Goal: Transaction & Acquisition: Subscribe to service/newsletter

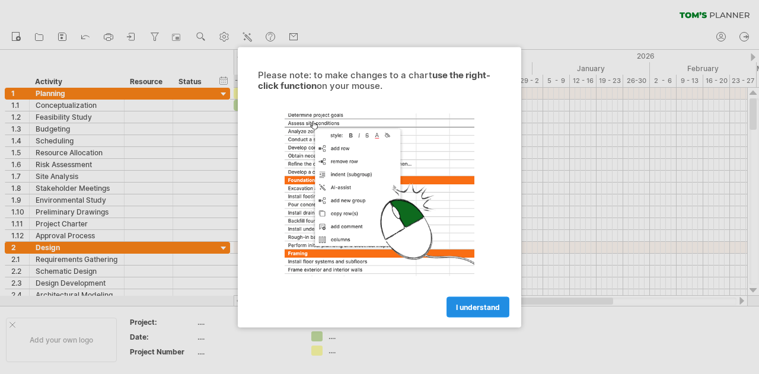
click at [498, 309] on span "I understand" at bounding box center [478, 307] width 44 height 9
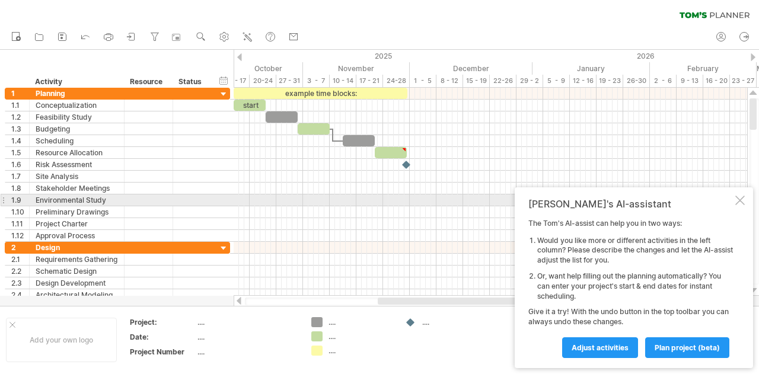
click at [739, 202] on div at bounding box center [740, 200] width 9 height 9
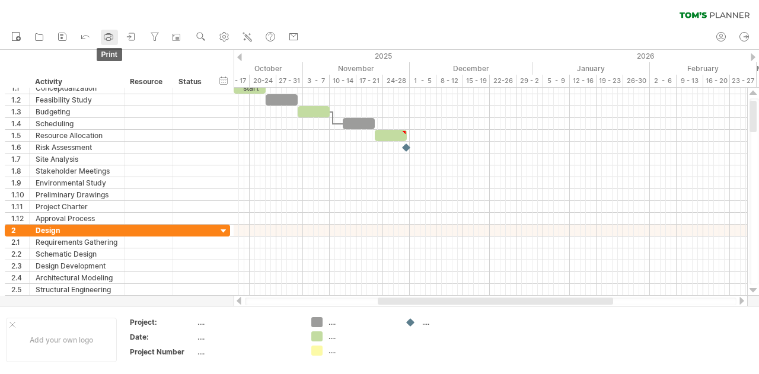
click at [110, 37] on icon at bounding box center [109, 37] width 12 height 12
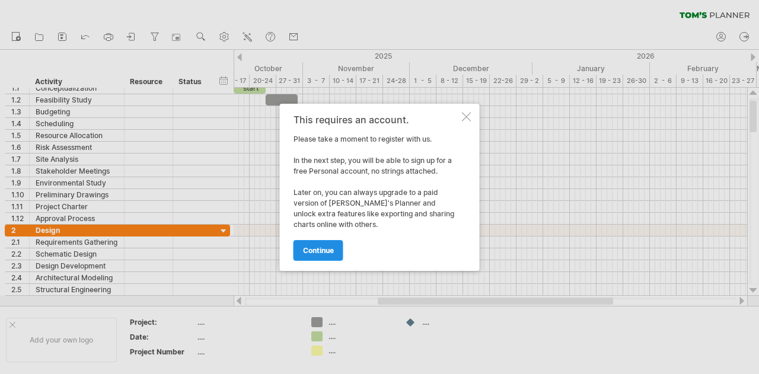
click at [312, 249] on span "continue" at bounding box center [318, 250] width 31 height 9
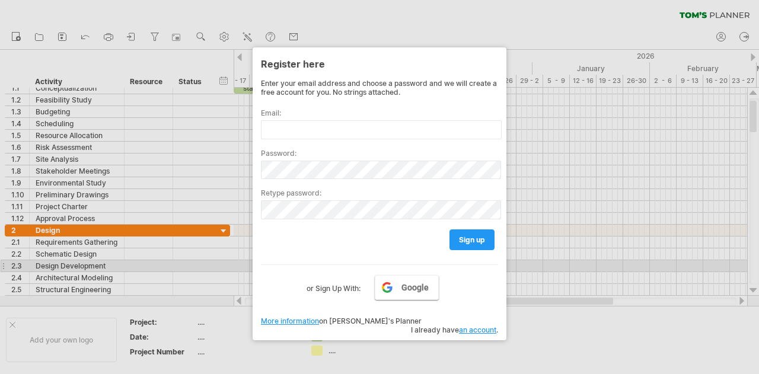
click at [390, 275] on link "Google" at bounding box center [407, 287] width 64 height 25
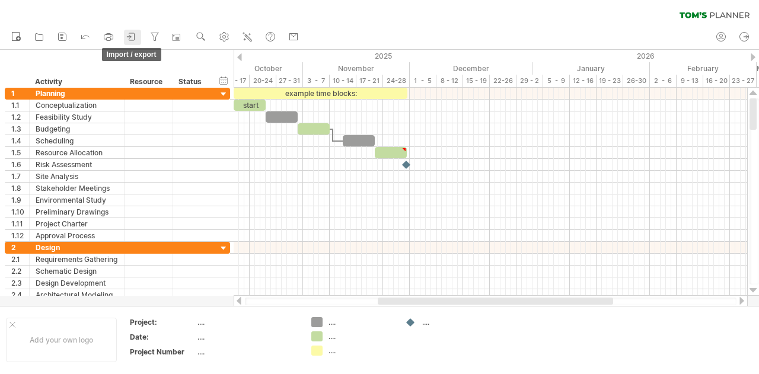
click at [135, 36] on icon at bounding box center [132, 37] width 12 height 12
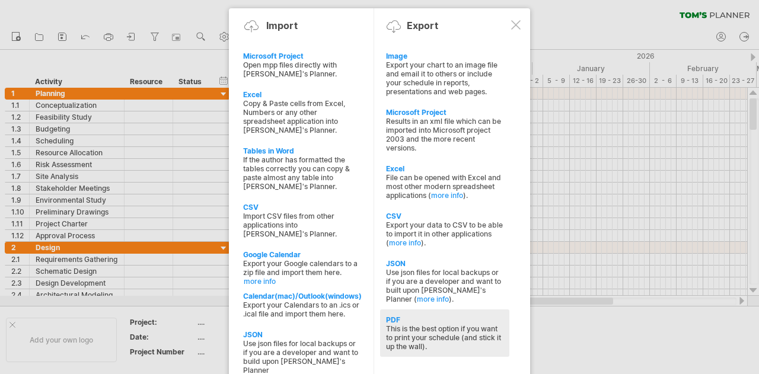
click at [468, 325] on div "This is the best option if you want to print your schedule (and stick it up the…" at bounding box center [444, 338] width 117 height 27
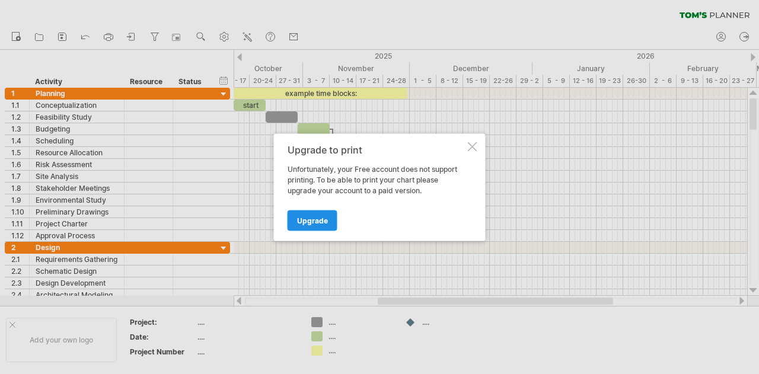
click at [317, 219] on span "Upgrade" at bounding box center [312, 220] width 31 height 9
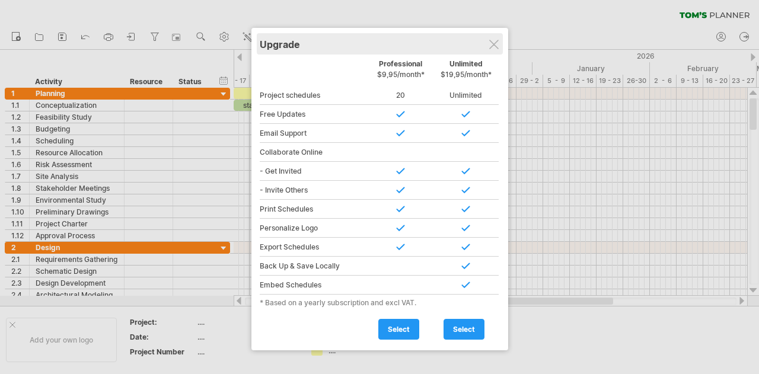
click at [486, 43] on div "Upgrade" at bounding box center [380, 43] width 240 height 21
click at [488, 46] on div "Upgrade" at bounding box center [380, 43] width 240 height 21
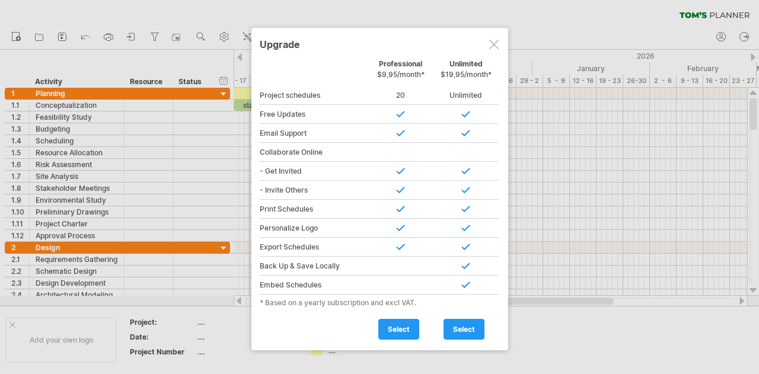
click at [498, 49] on div at bounding box center [494, 44] width 9 height 9
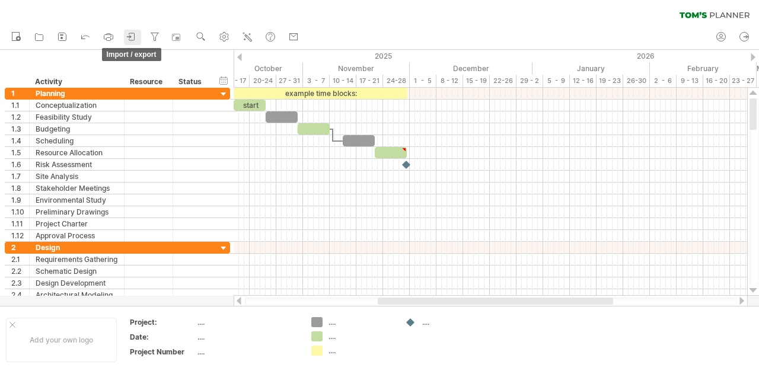
click at [133, 37] on icon at bounding box center [132, 37] width 12 height 12
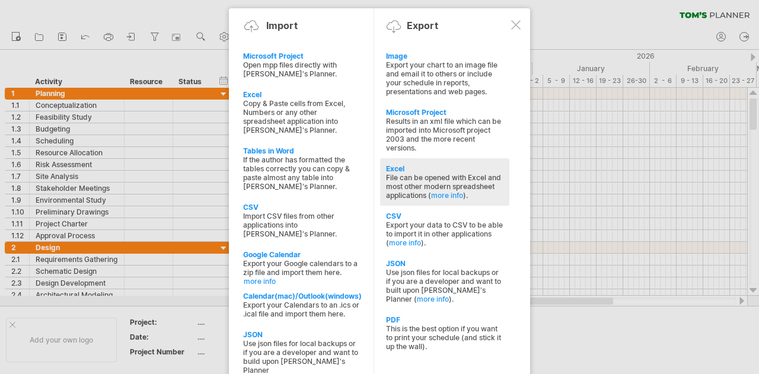
click at [471, 173] on div "File can be opened with Excel and most other modern spreadsheet applications ( …" at bounding box center [444, 186] width 117 height 27
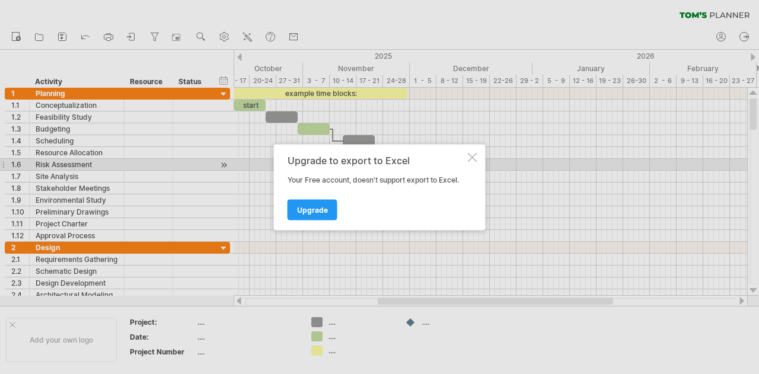
click at [472, 158] on div at bounding box center [472, 156] width 9 height 9
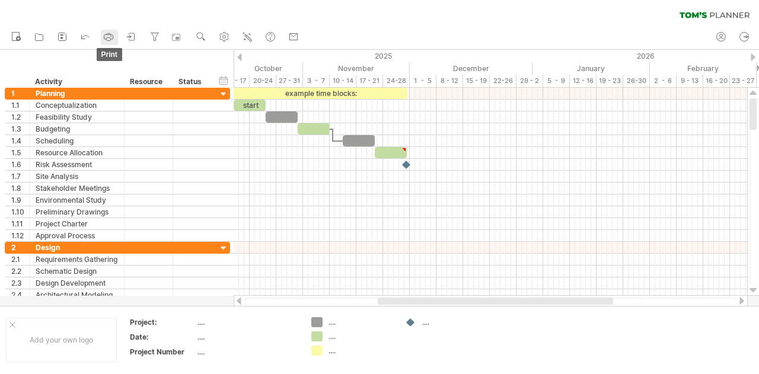
click at [106, 38] on icon at bounding box center [109, 37] width 12 height 12
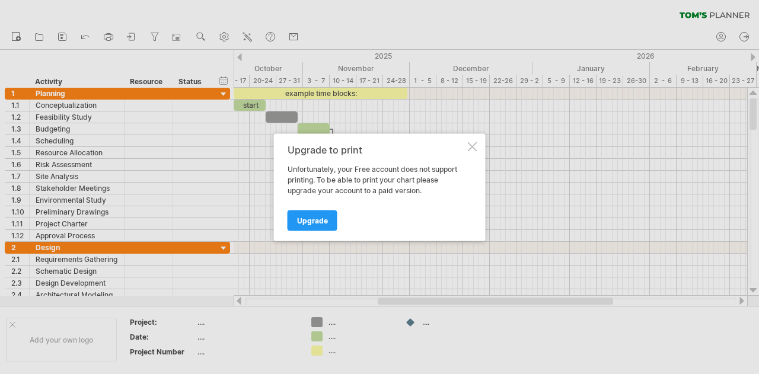
click at [315, 224] on span "Upgrade" at bounding box center [312, 220] width 31 height 9
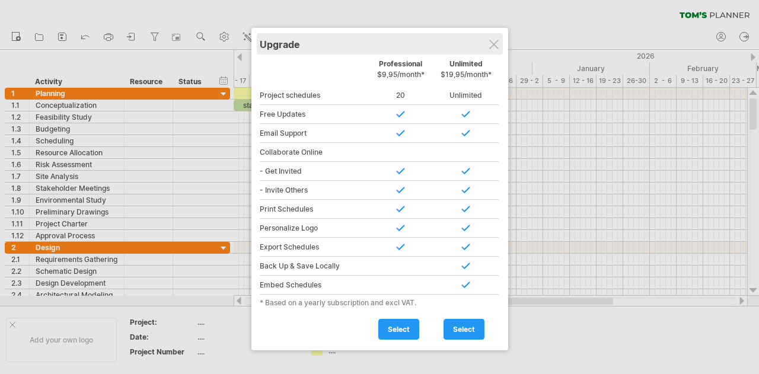
click at [498, 41] on div "Upgrade" at bounding box center [380, 43] width 240 height 21
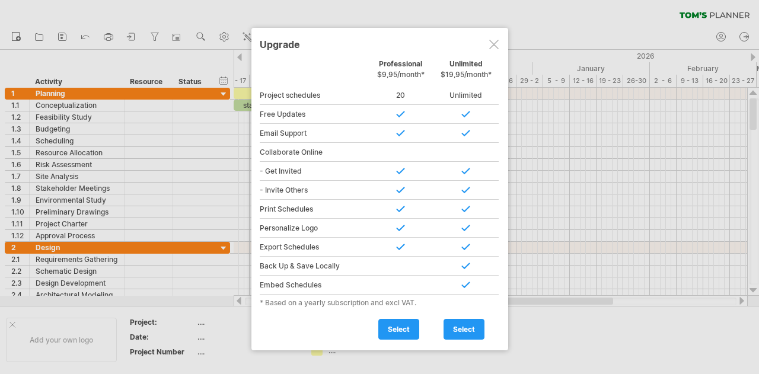
click at [490, 49] on div at bounding box center [494, 44] width 9 height 9
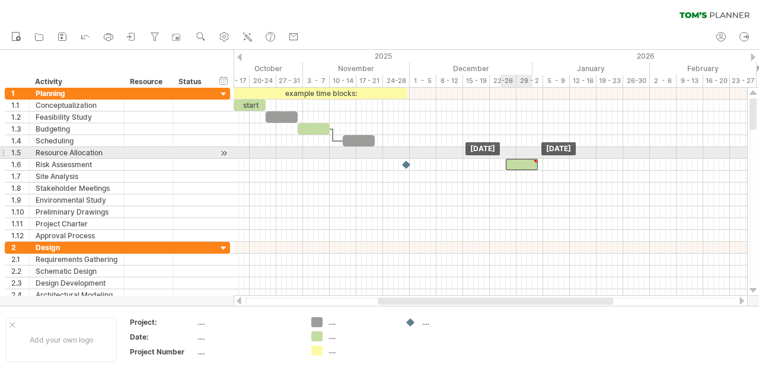
drag, startPoint x: 405, startPoint y: 150, endPoint x: 539, endPoint y: 158, distance: 134.4
click at [538, 159] on div at bounding box center [522, 164] width 32 height 11
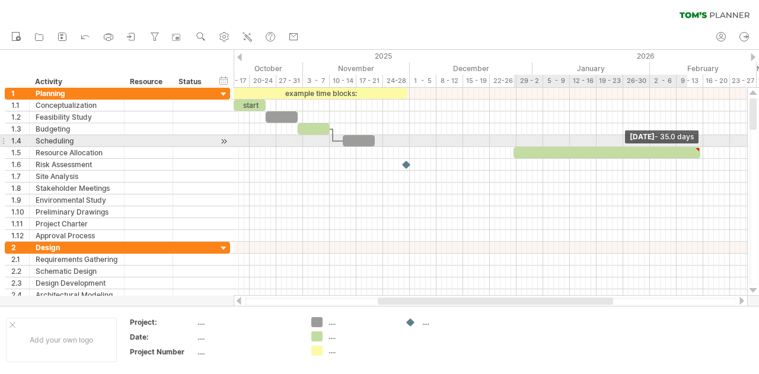
drag, startPoint x: 546, startPoint y: 150, endPoint x: 714, endPoint y: 145, distance: 168.0
click at [714, 144] on div "example time blocks: start [DATE] - 35.0 days [DATE]" at bounding box center [491, 192] width 514 height 208
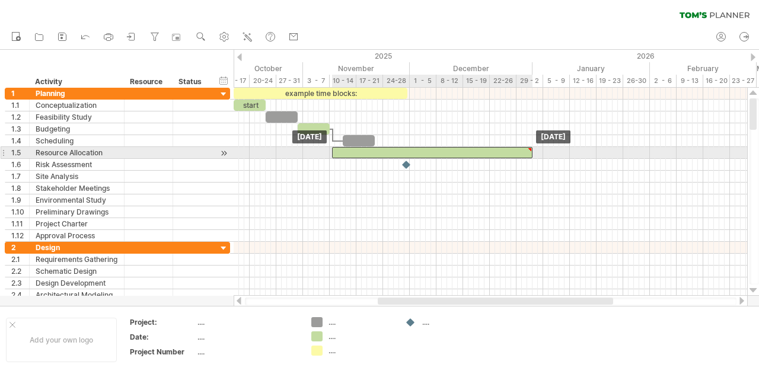
drag, startPoint x: 636, startPoint y: 158, endPoint x: 471, endPoint y: 155, distance: 165.6
click at [471, 155] on div at bounding box center [432, 152] width 201 height 11
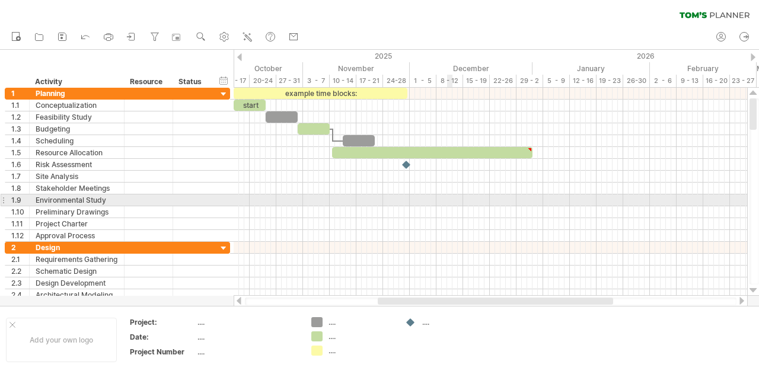
click at [452, 206] on div at bounding box center [491, 212] width 514 height 12
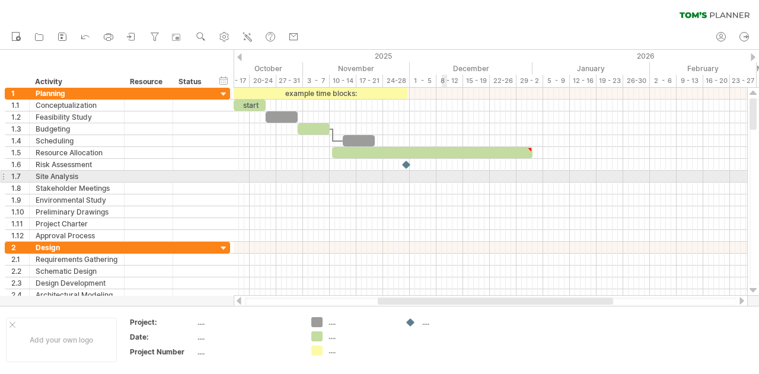
click at [445, 180] on div at bounding box center [491, 177] width 514 height 12
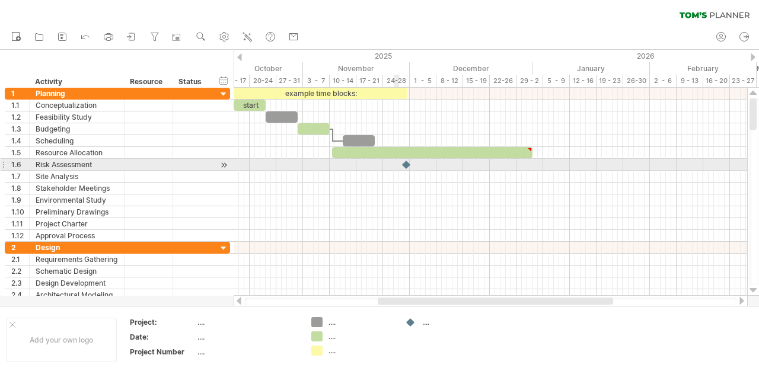
drag, startPoint x: 385, startPoint y: 162, endPoint x: 393, endPoint y: 162, distance: 7.7
click at [387, 162] on div at bounding box center [491, 165] width 514 height 12
click at [401, 162] on div at bounding box center [407, 164] width 13 height 11
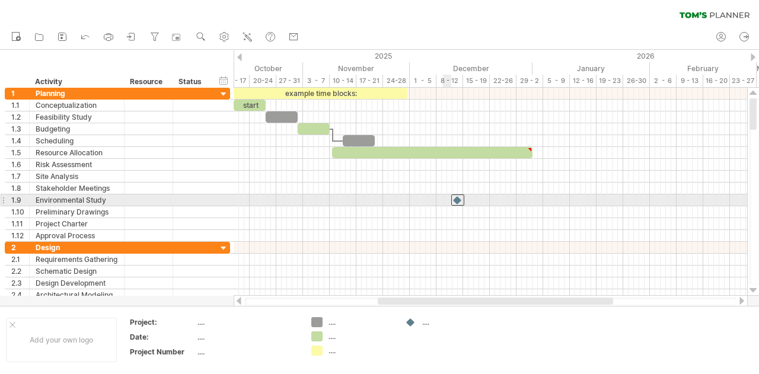
drag, startPoint x: 458, startPoint y: 198, endPoint x: 541, endPoint y: 218, distance: 84.9
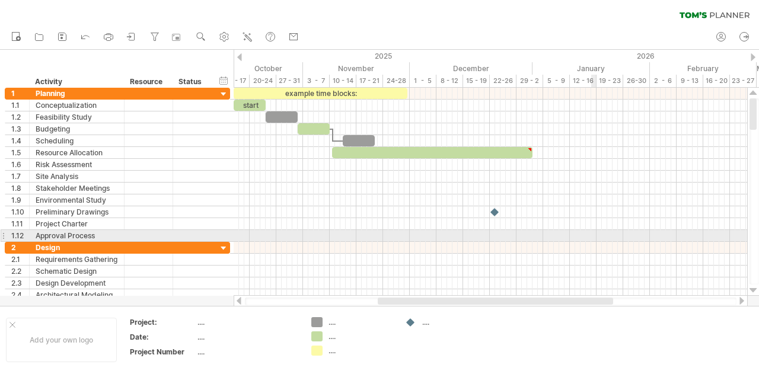
drag, startPoint x: 595, startPoint y: 236, endPoint x: 484, endPoint y: 215, distance: 112.3
click at [595, 236] on div at bounding box center [491, 236] width 514 height 12
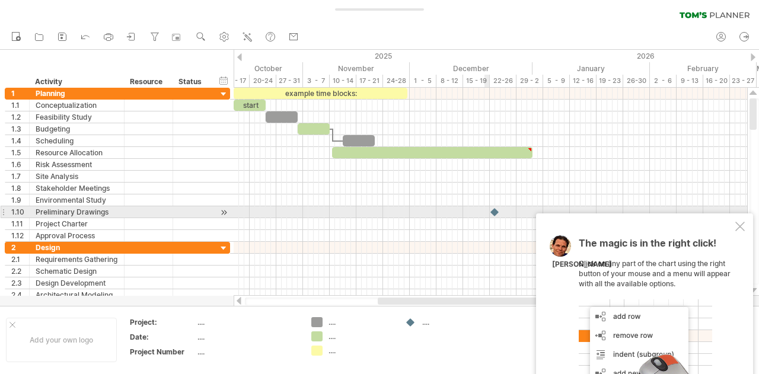
drag, startPoint x: 491, startPoint y: 213, endPoint x: 546, endPoint y: 194, distance: 58.4
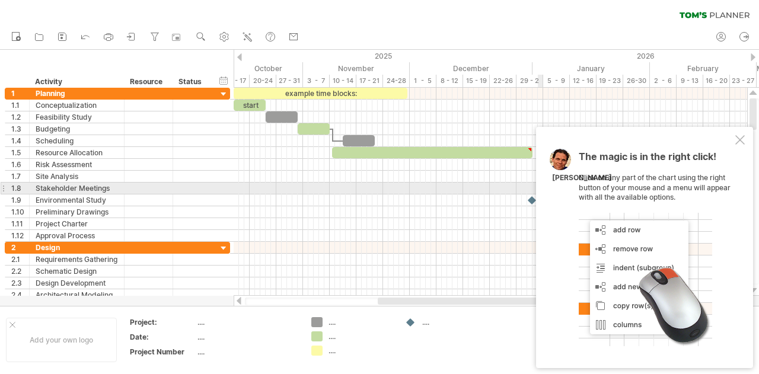
click at [504, 189] on div at bounding box center [491, 189] width 514 height 12
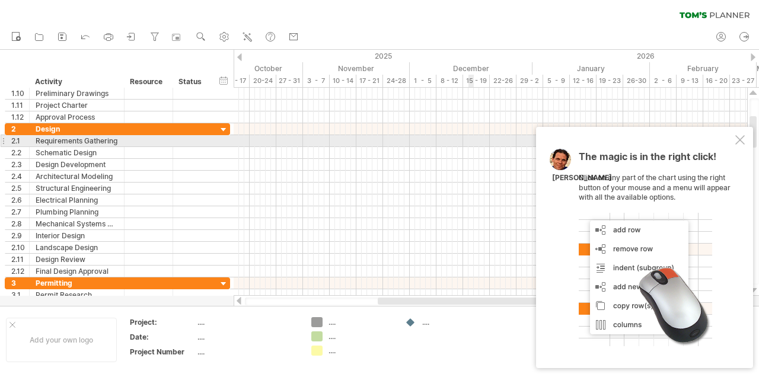
click at [742, 142] on div at bounding box center [740, 139] width 9 height 9
